Goal: Task Accomplishment & Management: Complete application form

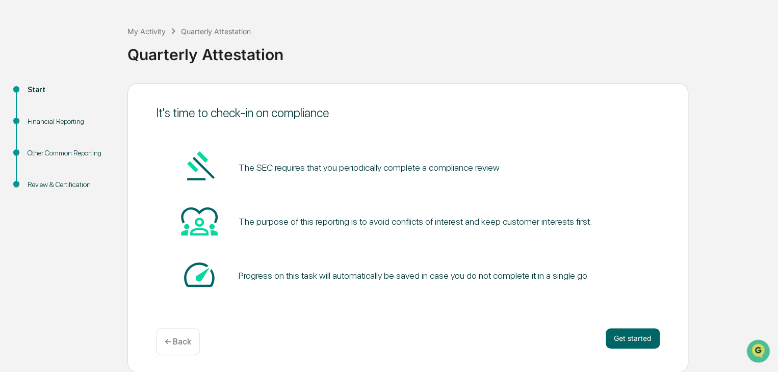
scroll to position [38, 0]
click at [650, 344] on button "Get started" at bounding box center [632, 338] width 54 height 20
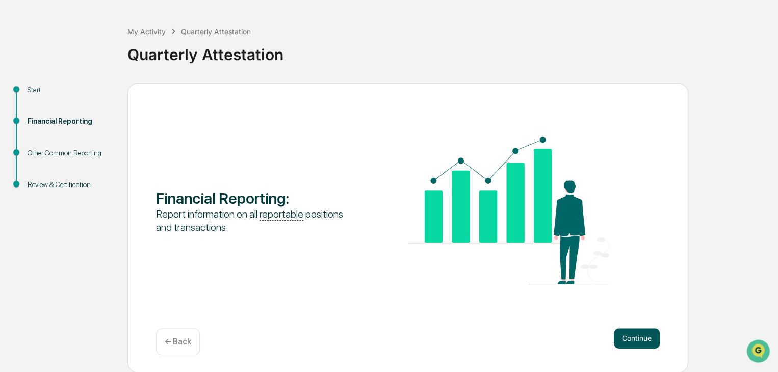
click at [634, 339] on button "Continue" at bounding box center [637, 338] width 46 height 20
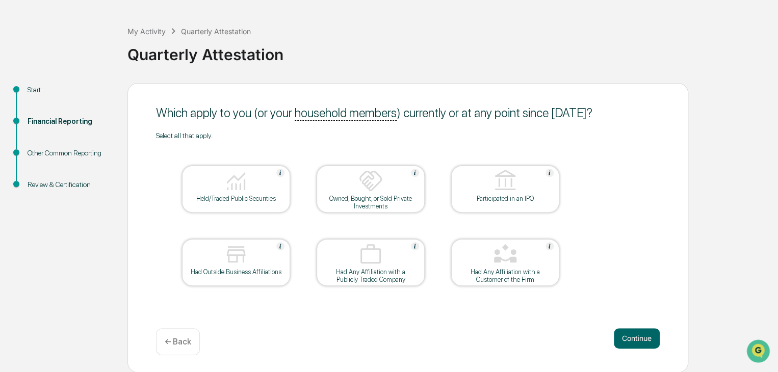
click at [214, 175] on div at bounding box center [236, 182] width 102 height 26
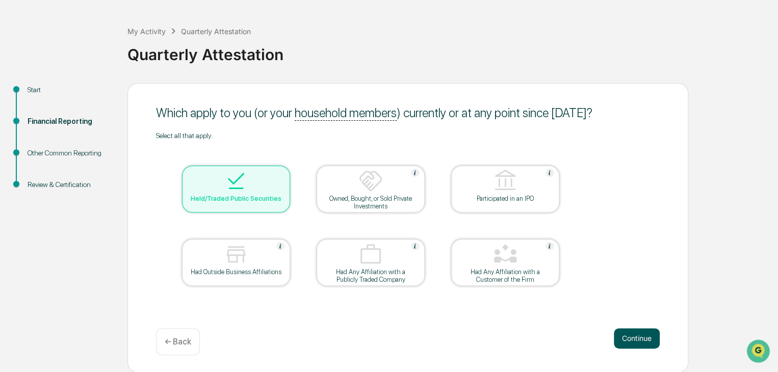
click at [648, 338] on button "Continue" at bounding box center [637, 338] width 46 height 20
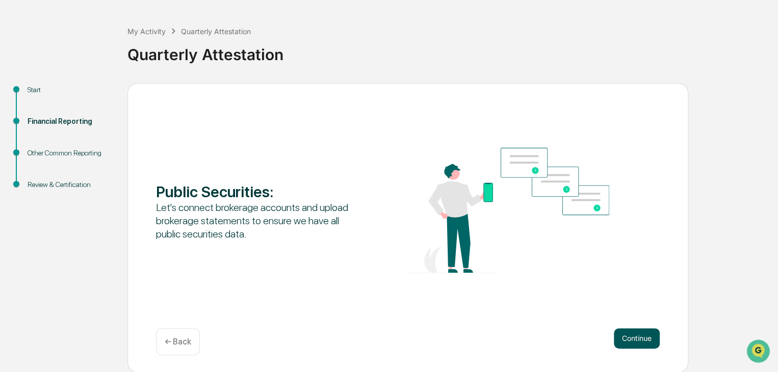
click at [634, 333] on button "Continue" at bounding box center [637, 338] width 46 height 20
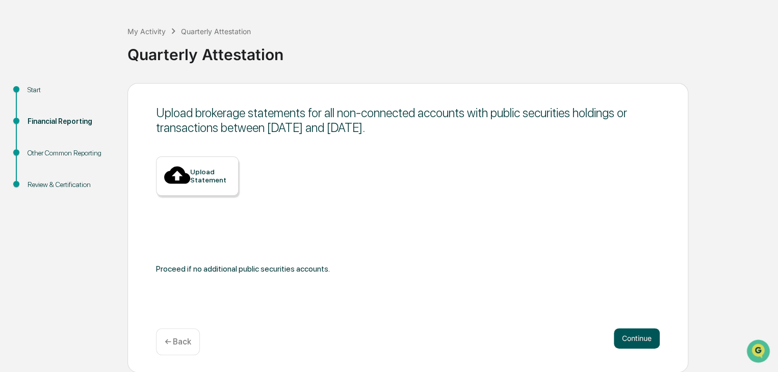
click at [639, 339] on button "Continue" at bounding box center [637, 338] width 46 height 20
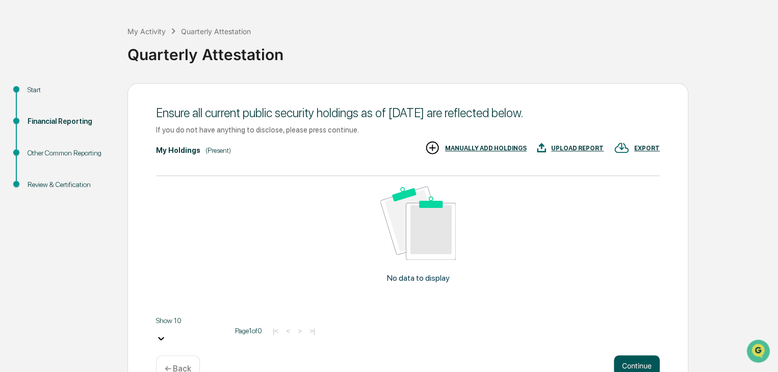
click at [637, 355] on button "Continue" at bounding box center [637, 365] width 46 height 20
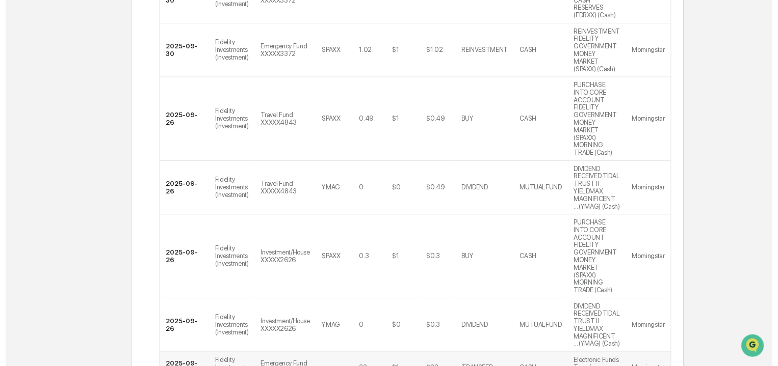
scroll to position [550, 0]
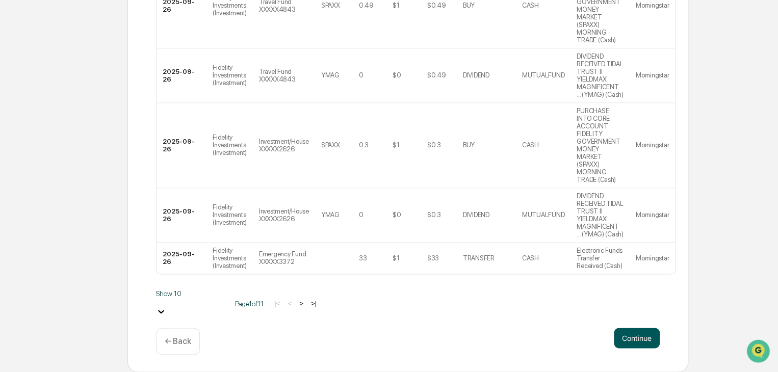
click at [638, 332] on button "Continue" at bounding box center [637, 338] width 46 height 20
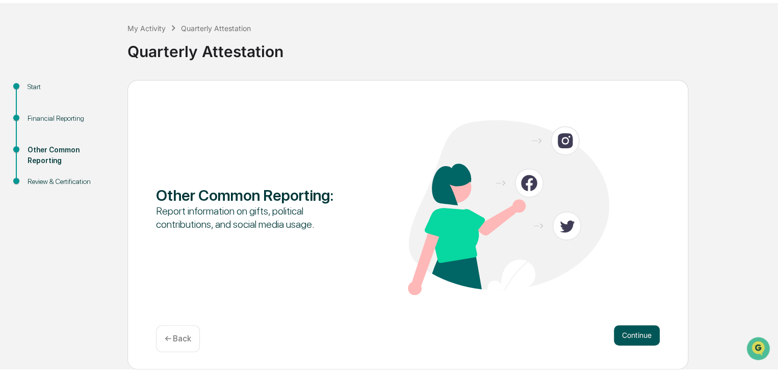
scroll to position [38, 0]
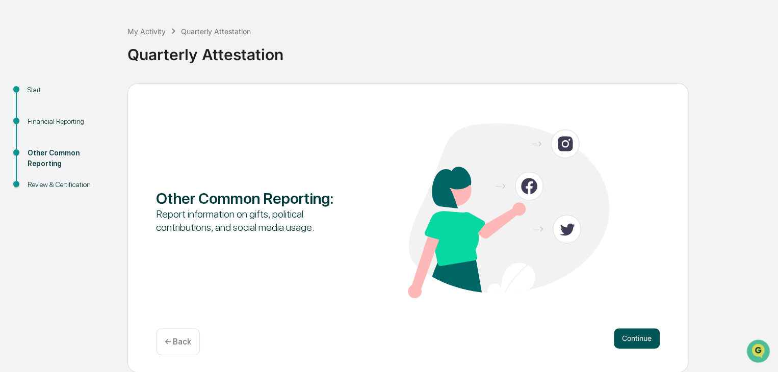
click at [646, 335] on button "Continue" at bounding box center [637, 338] width 46 height 20
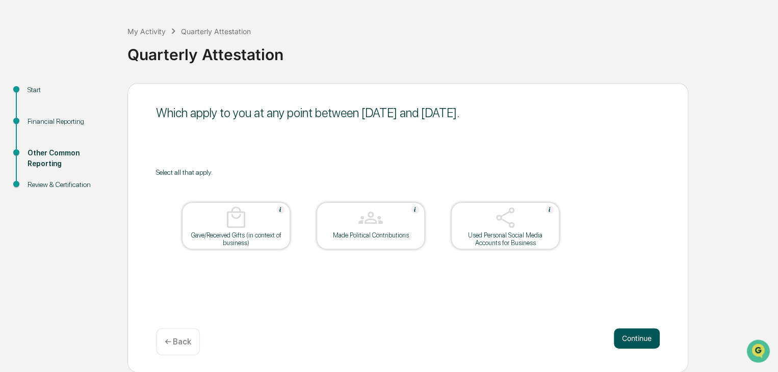
click at [632, 331] on button "Continue" at bounding box center [637, 338] width 46 height 20
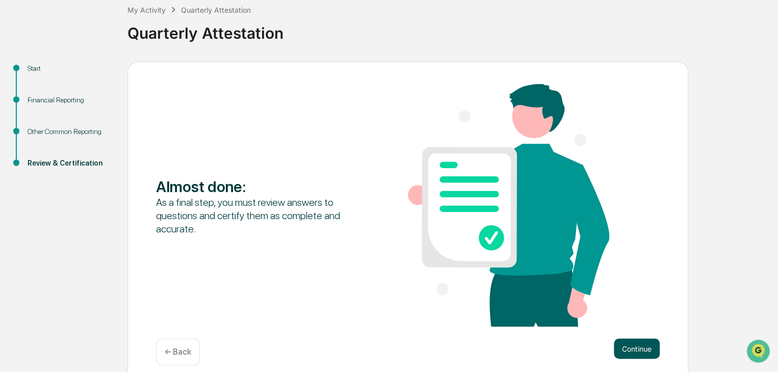
scroll to position [70, 0]
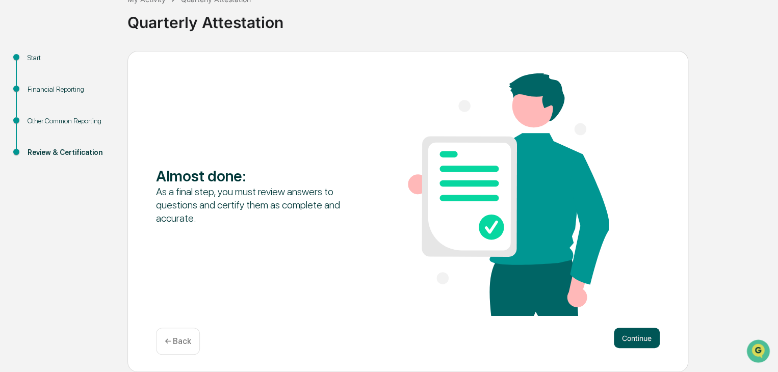
click at [648, 336] on button "Continue" at bounding box center [637, 338] width 46 height 20
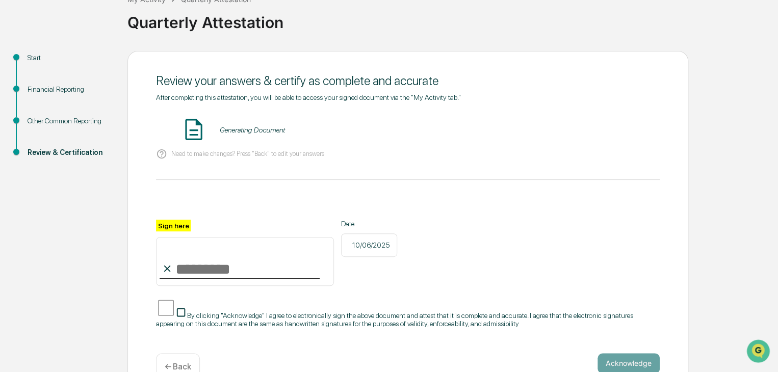
click at [218, 263] on input "Sign here" at bounding box center [245, 261] width 178 height 49
type input "**********"
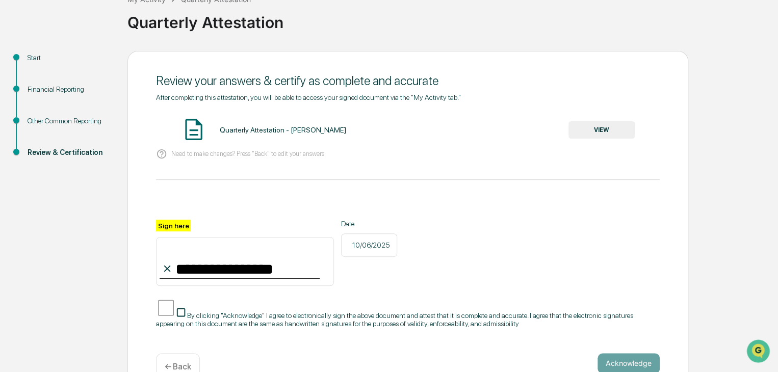
click at [224, 314] on span "By clicking "Acknowledge" I agree to electronically sign the above document and…" at bounding box center [394, 319] width 476 height 16
click at [647, 353] on button "Acknowledge" at bounding box center [628, 363] width 62 height 20
click at [637, 369] on button "Acknowledge" at bounding box center [628, 375] width 62 height 20
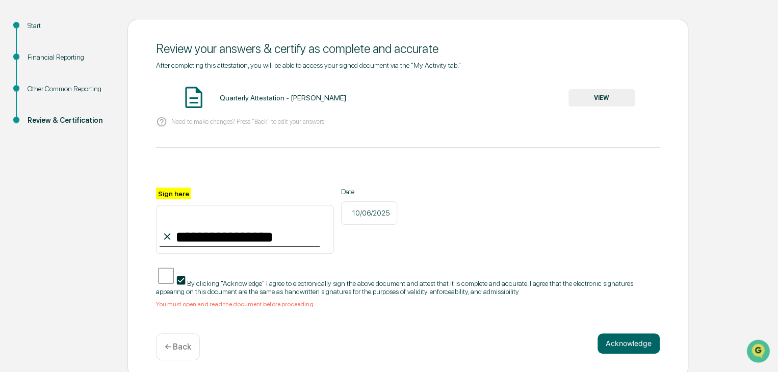
click at [615, 99] on button "VIEW" at bounding box center [601, 97] width 66 height 17
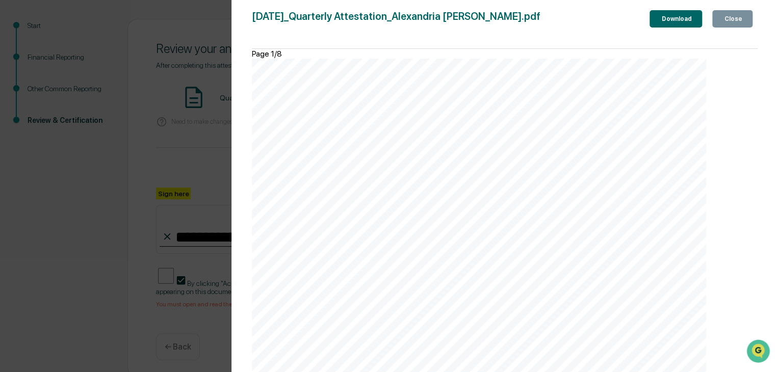
click at [127, 201] on div "Version History [DATE] 06:06 PM [PERSON_NAME] [DATE]_Quarterly Attestation_Alex…" at bounding box center [389, 186] width 778 height 372
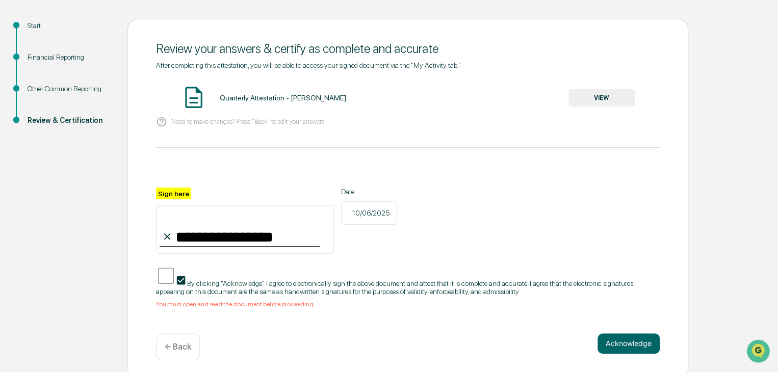
click at [601, 95] on button "VIEW" at bounding box center [601, 97] width 66 height 17
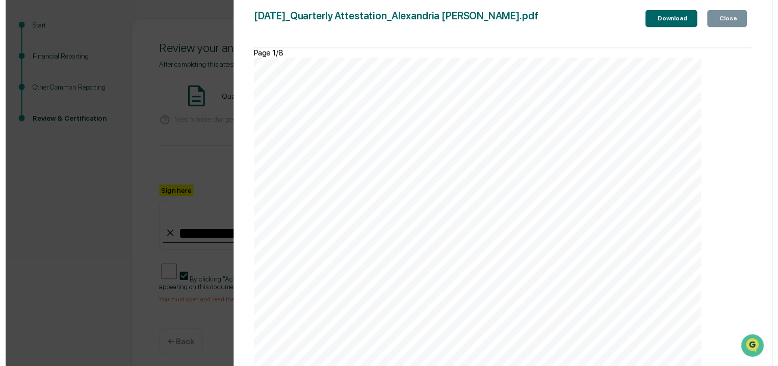
scroll to position [5082, 0]
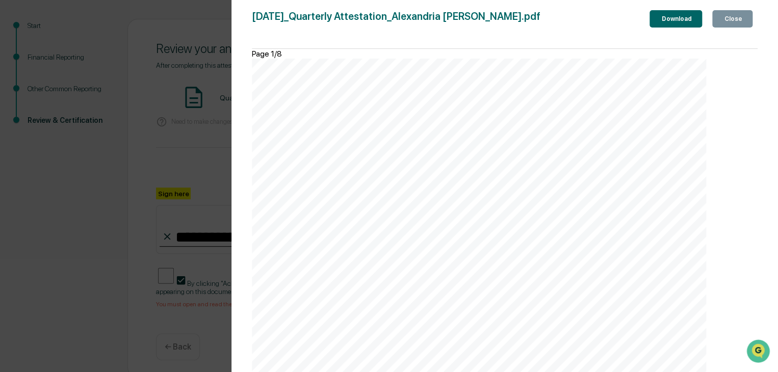
click at [201, 266] on div "Version History [DATE] 06:06 PM [PERSON_NAME] [DATE]_Quarterly Attestation_Alex…" at bounding box center [389, 186] width 778 height 372
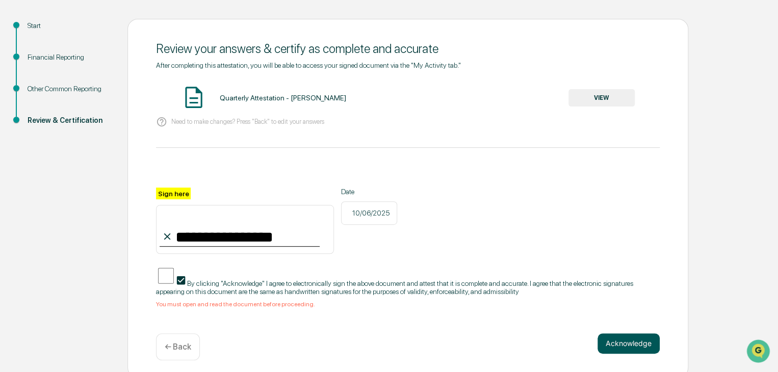
click at [614, 336] on button "Acknowledge" at bounding box center [628, 343] width 62 height 20
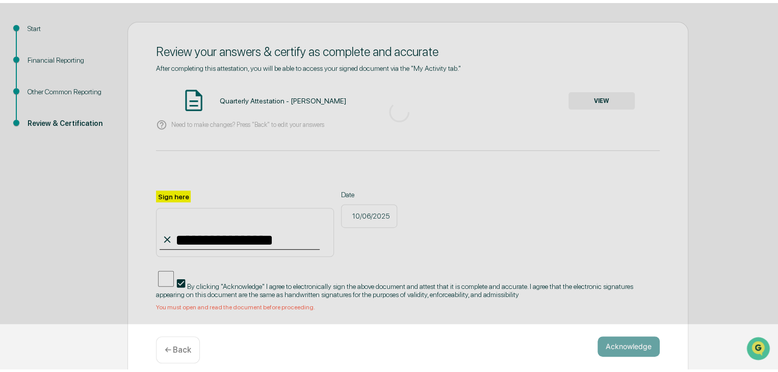
scroll to position [38, 0]
